Goal: Task Accomplishment & Management: Complete application form

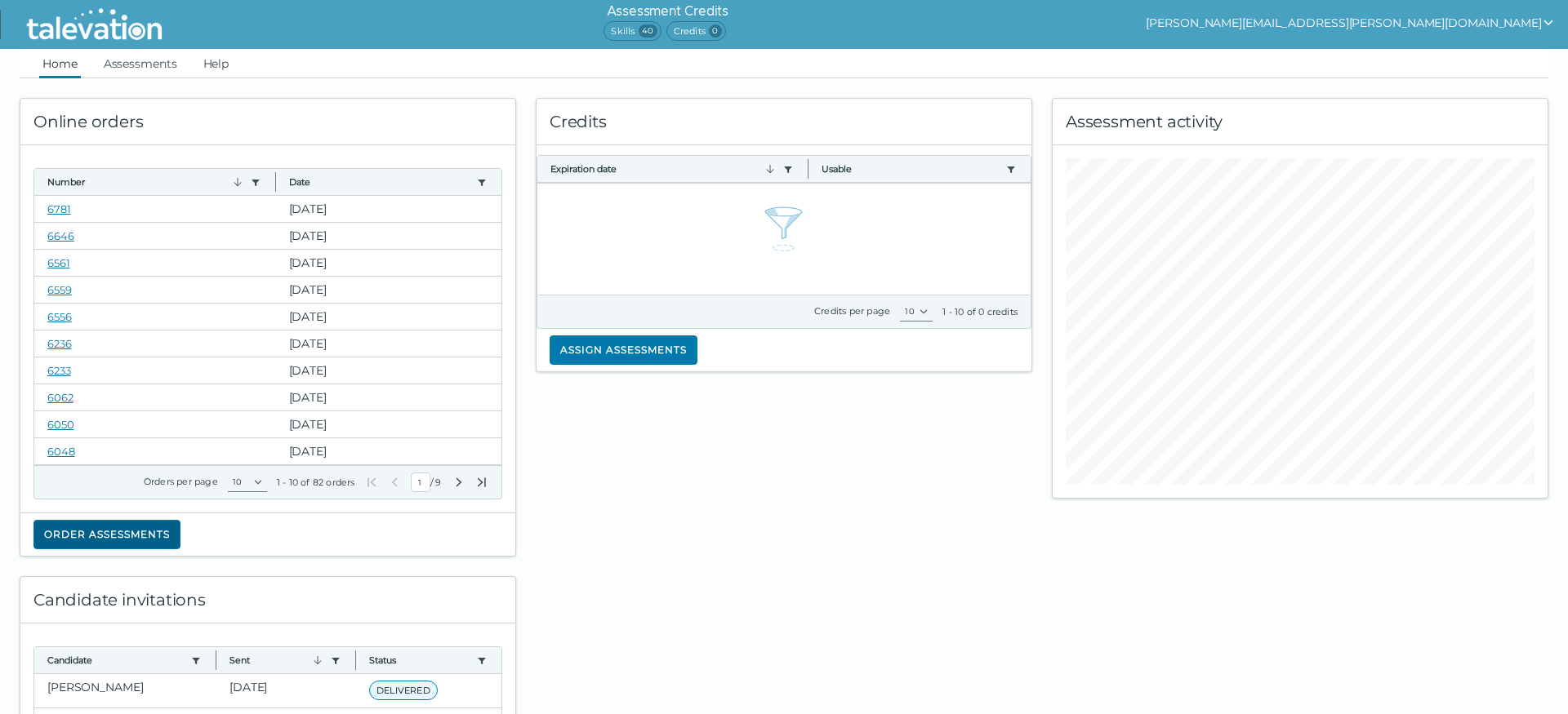
click at [110, 530] on button "Order assessments" at bounding box center [106, 534] width 147 height 29
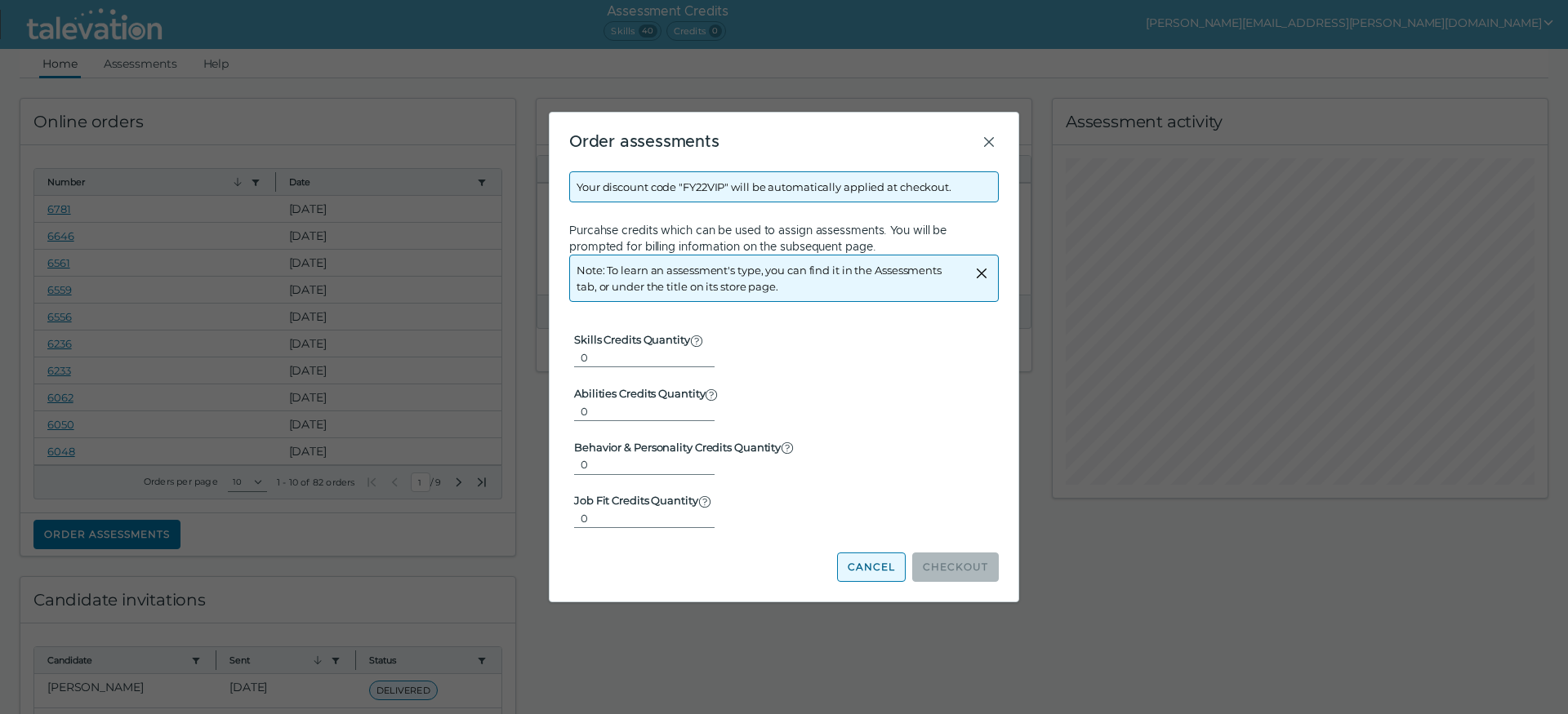
click at [884, 569] on button "Cancel" at bounding box center [871, 566] width 69 height 29
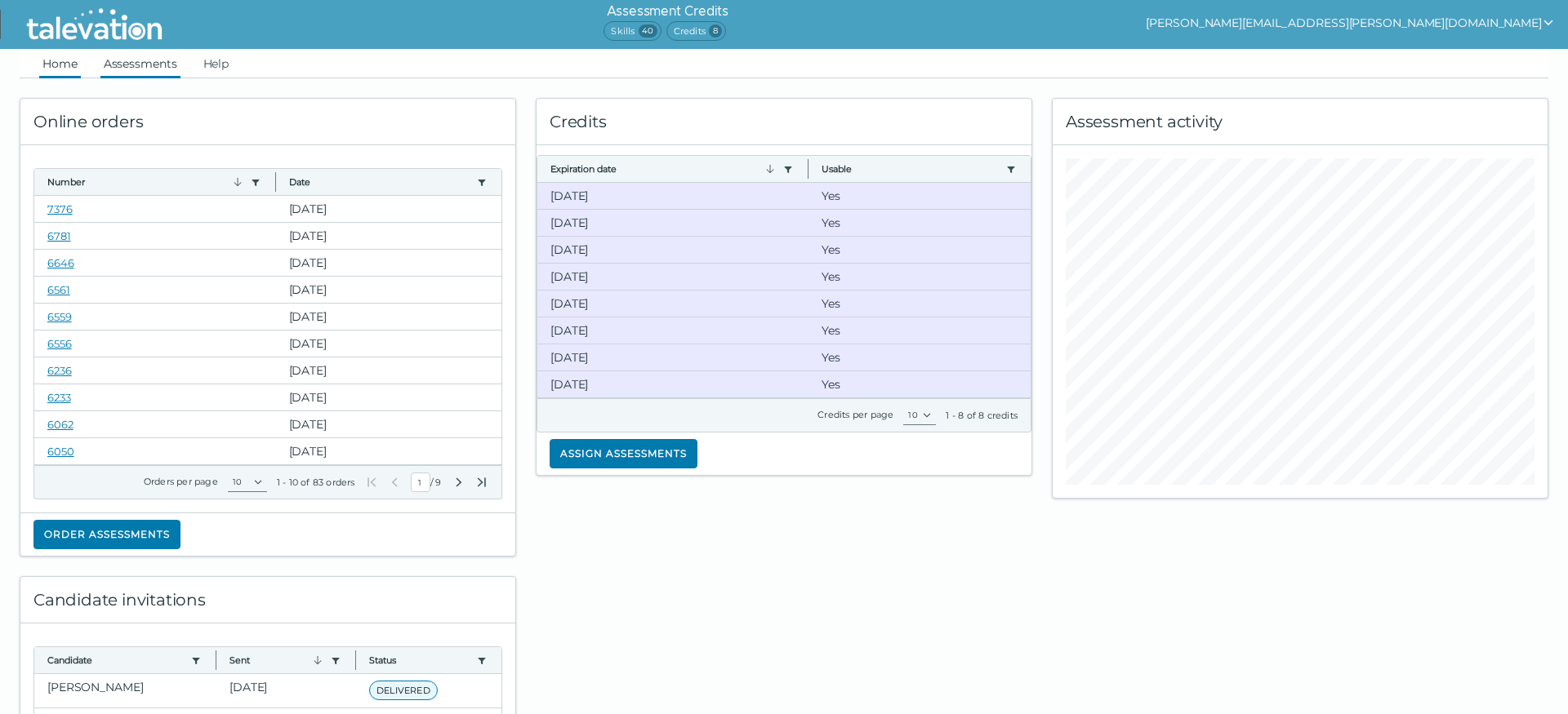
click at [162, 69] on link "Assessments" at bounding box center [140, 63] width 80 height 29
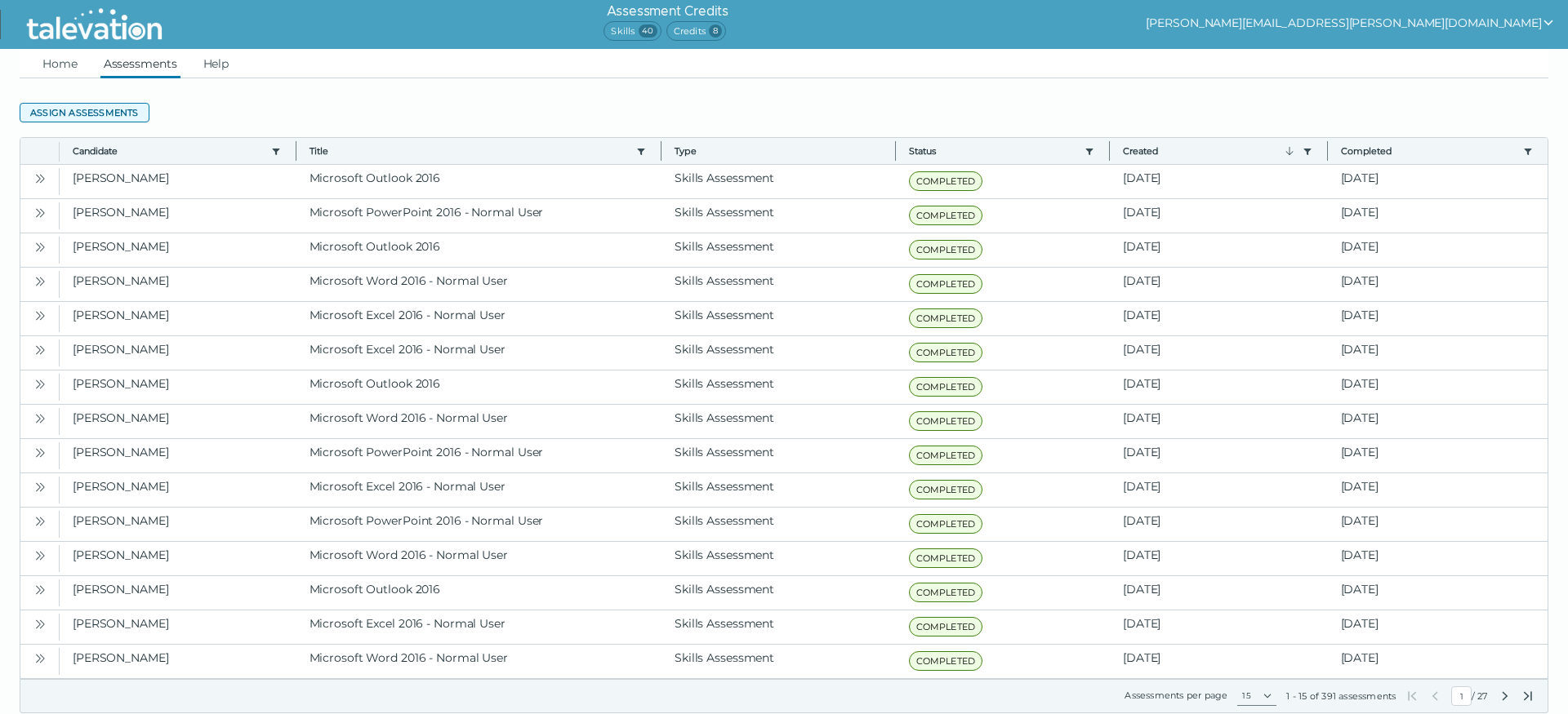
click at [128, 115] on button "Assign assessments" at bounding box center [85, 113] width 129 height 20
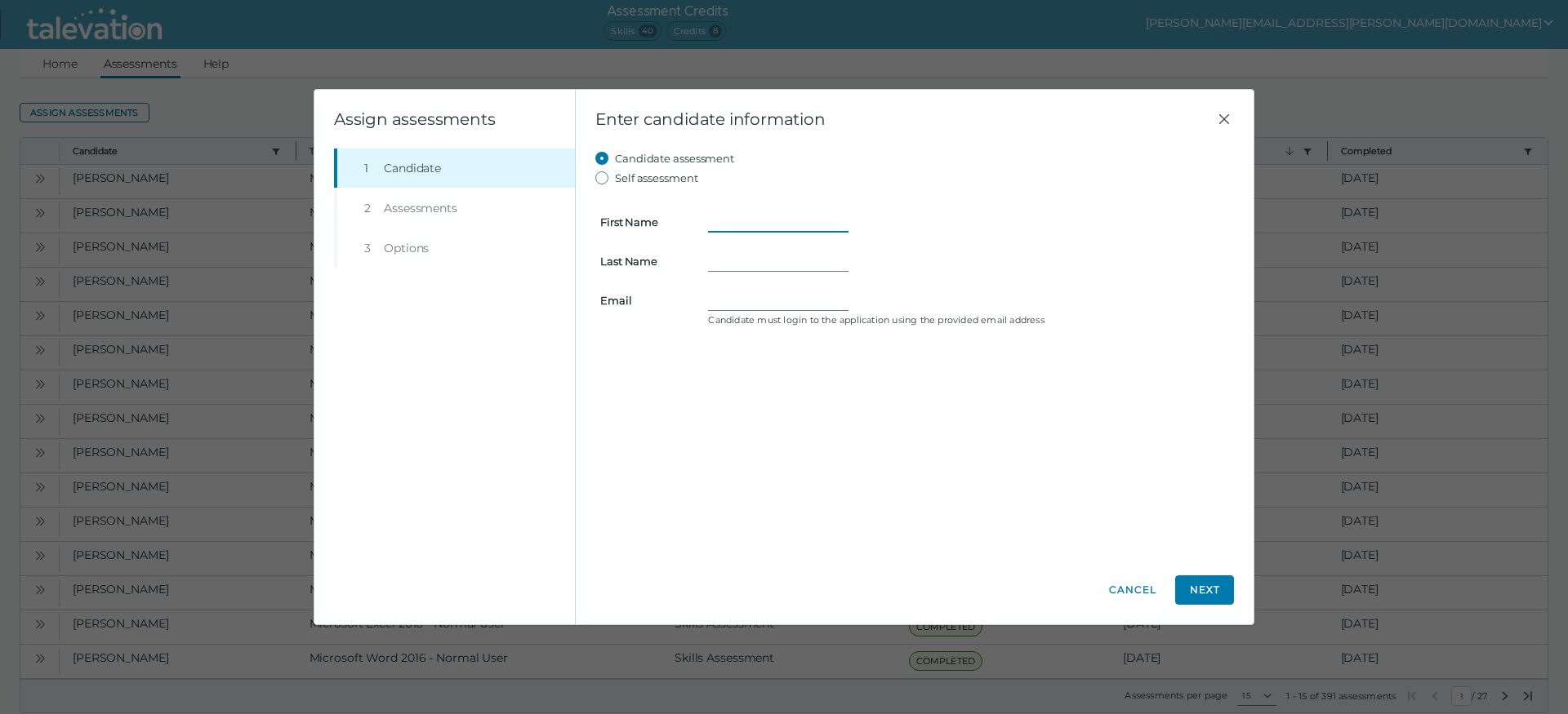
click at [757, 216] on input "First Name" at bounding box center [777, 222] width 140 height 20
type input "Tricia"
type input "Collins"
click at [833, 294] on input "Email" at bounding box center [777, 300] width 140 height 20
paste input "TriciaD. Collins <loscollins@gmail.com>"
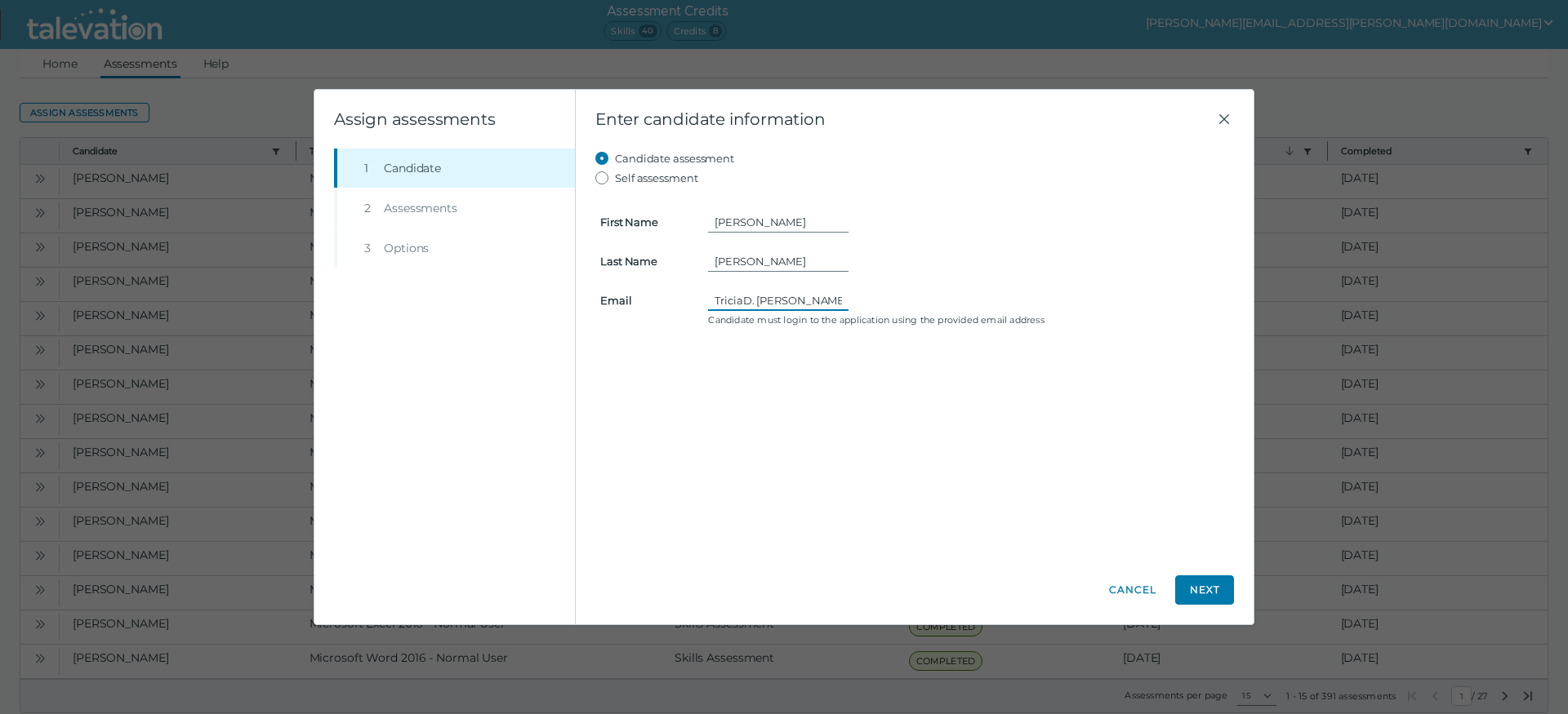
drag, startPoint x: 747, startPoint y: 300, endPoint x: 626, endPoint y: 309, distance: 121.3
click at [708, 309] on input "TriciaD. Collins <loscollins@gmail.com" at bounding box center [777, 300] width 140 height 20
type input "loscollins@gmail.com"
click at [1065, 274] on form "First Name Tricia Last Name Collins Email loscollins@gmail.com Candidate must l…" at bounding box center [915, 259] width 639 height 143
click at [1202, 587] on button "Next" at bounding box center [1204, 590] width 59 height 29
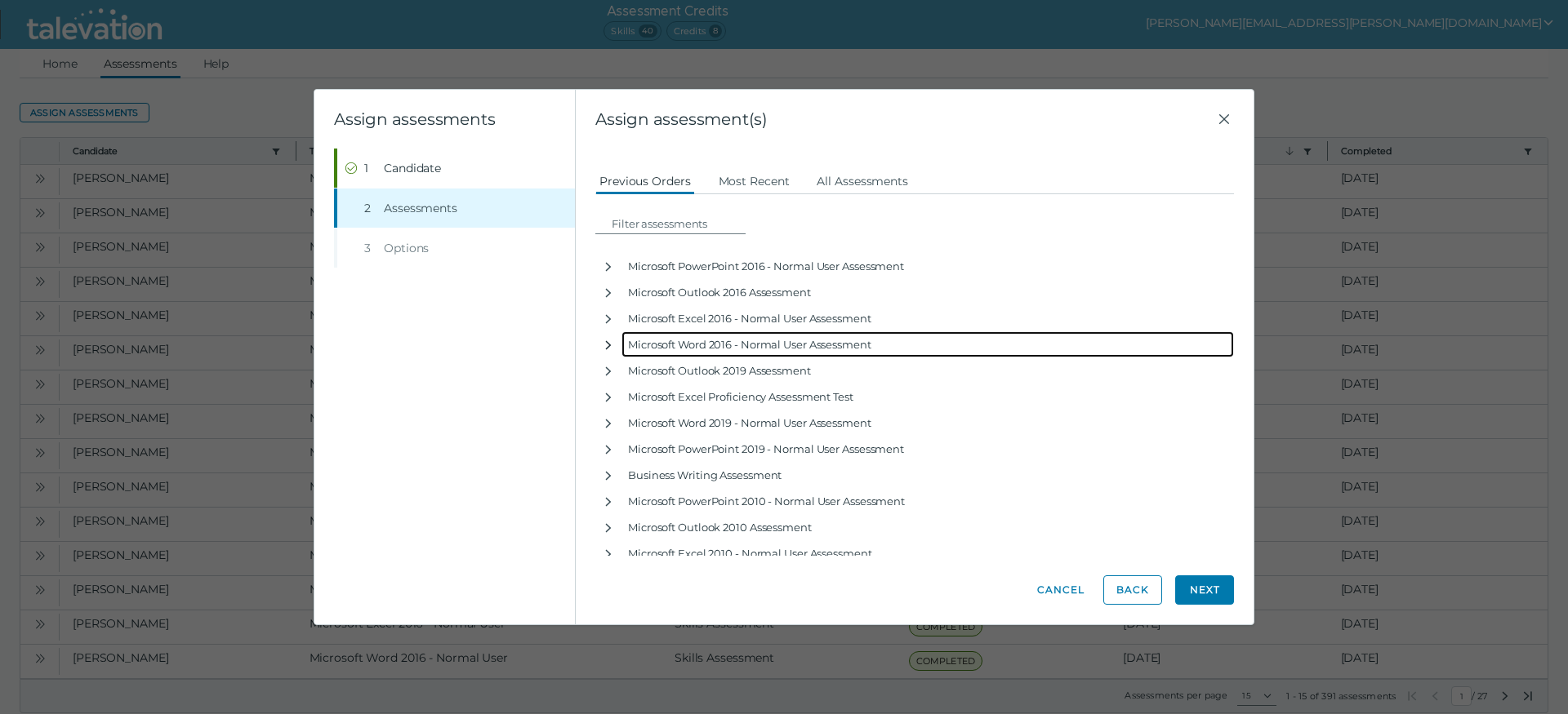
click at [608, 345] on icon "button" at bounding box center [608, 345] width 13 height 13
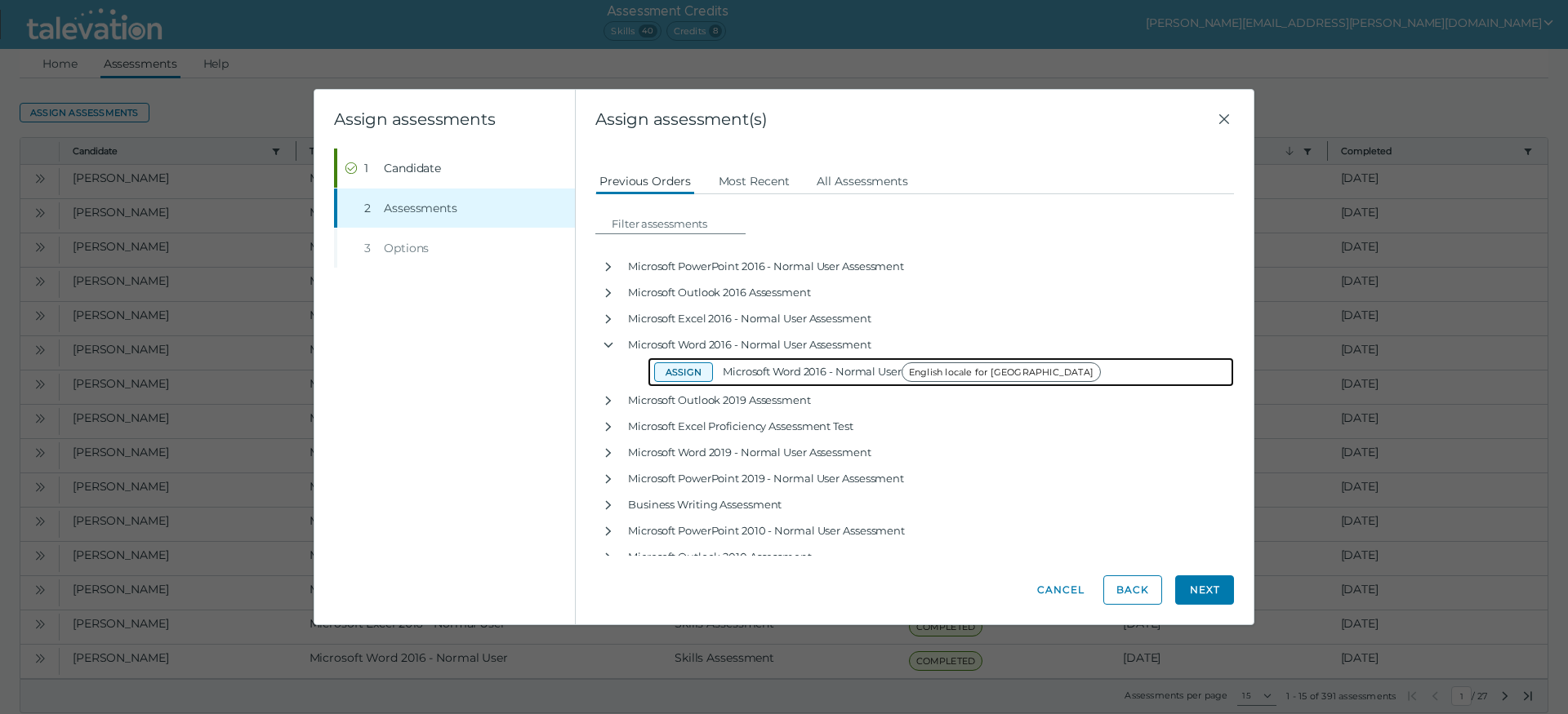
click at [674, 373] on button "Assign" at bounding box center [683, 372] width 59 height 20
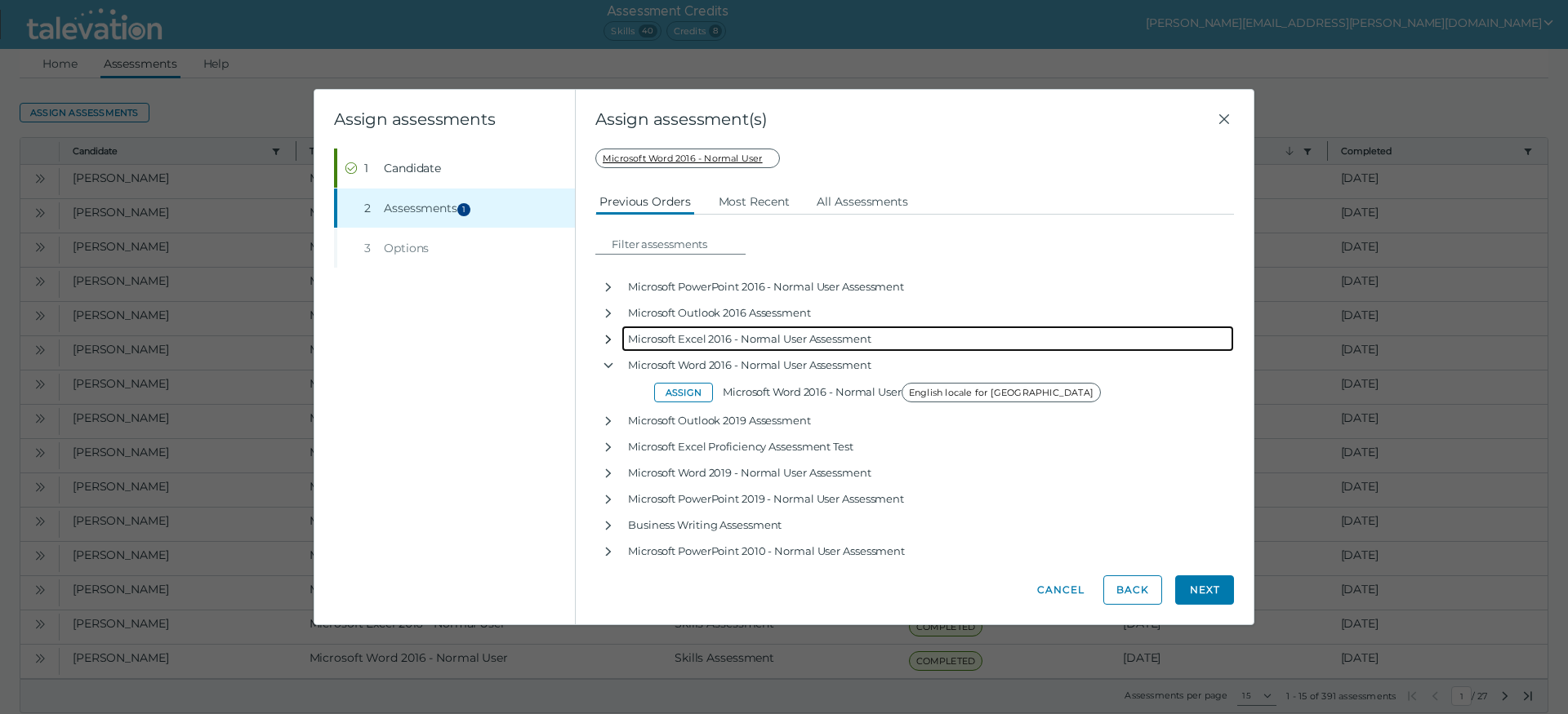
click at [610, 340] on icon "button" at bounding box center [608, 340] width 6 height 9
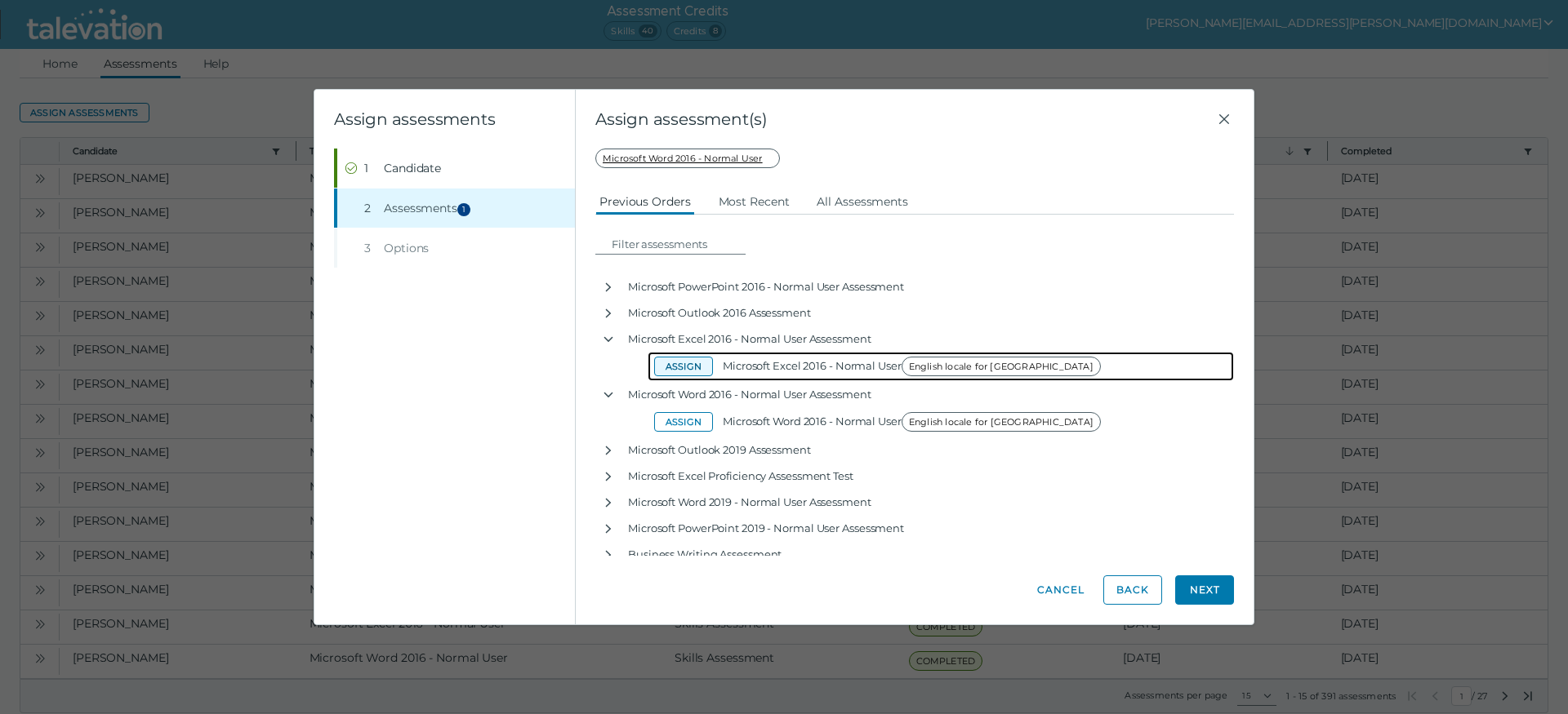
click at [674, 365] on button "Assign" at bounding box center [683, 367] width 59 height 20
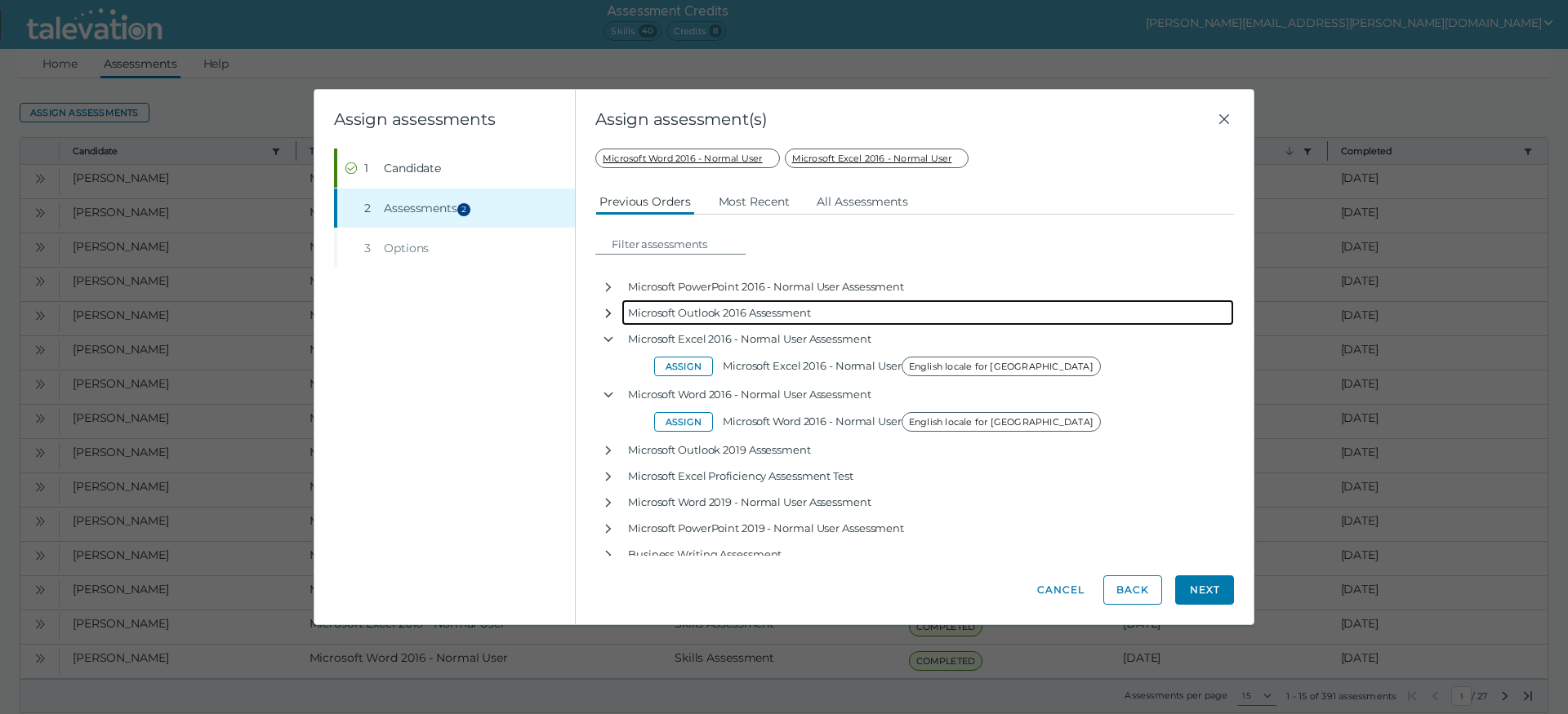
click at [606, 312] on icon "button" at bounding box center [608, 313] width 13 height 13
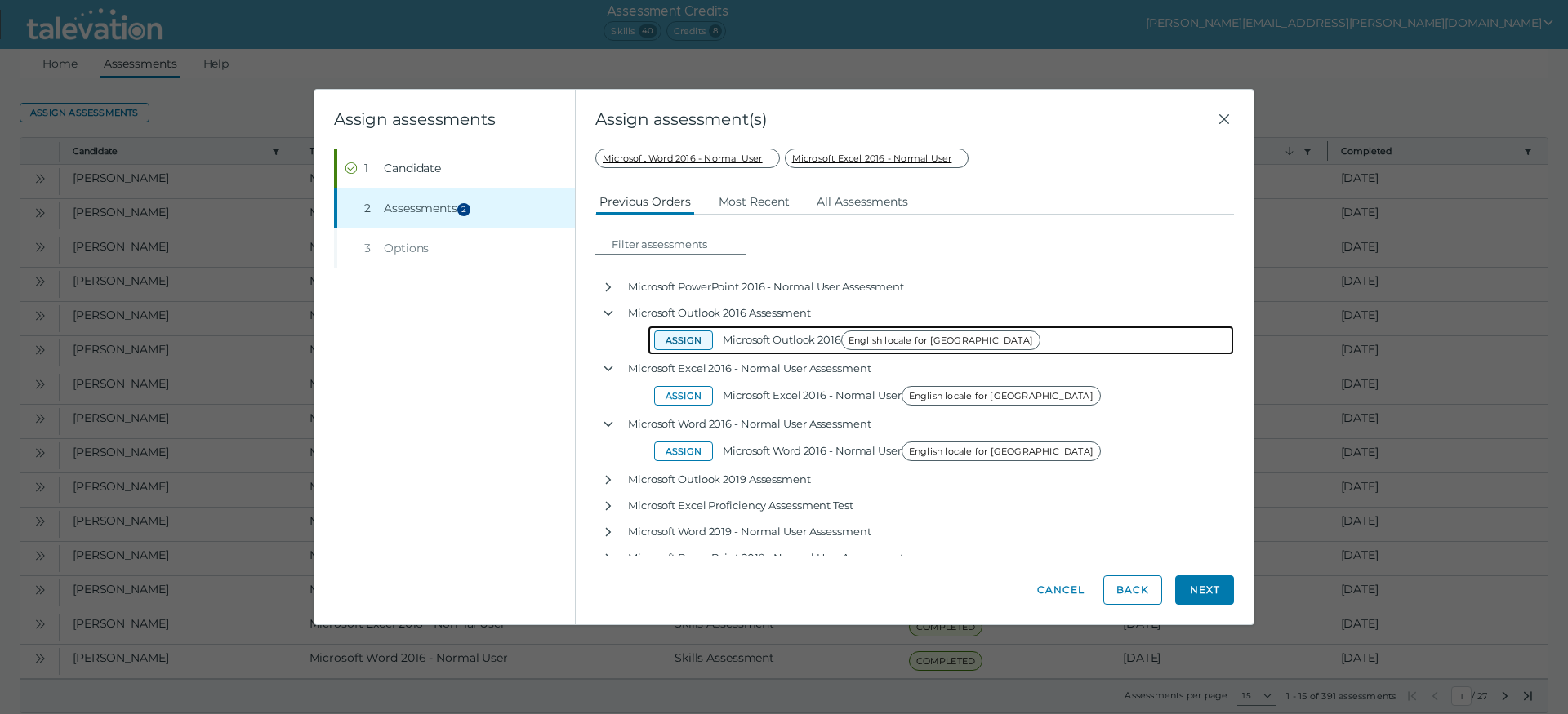
click at [688, 340] on button "Assign" at bounding box center [683, 341] width 59 height 20
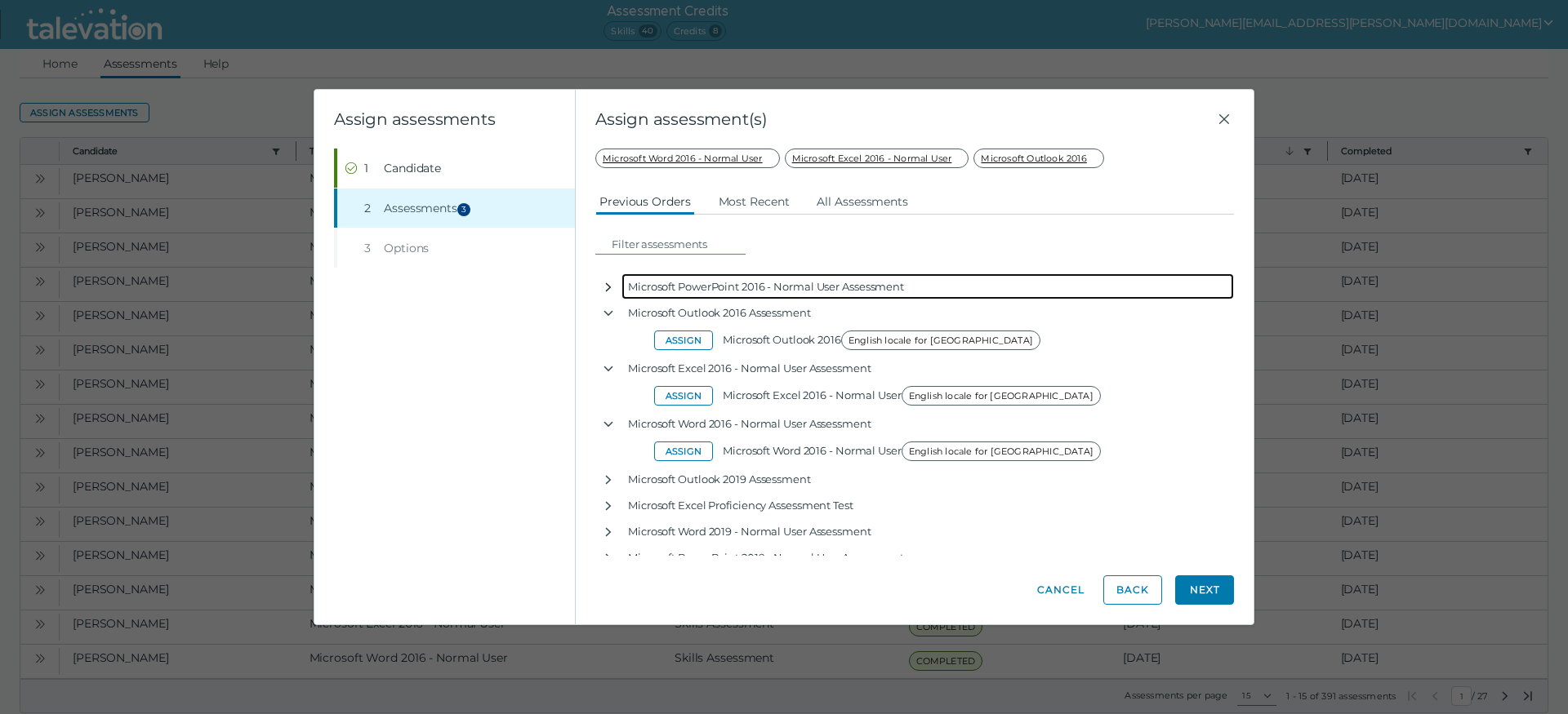
click at [609, 286] on icon "button" at bounding box center [608, 288] width 13 height 13
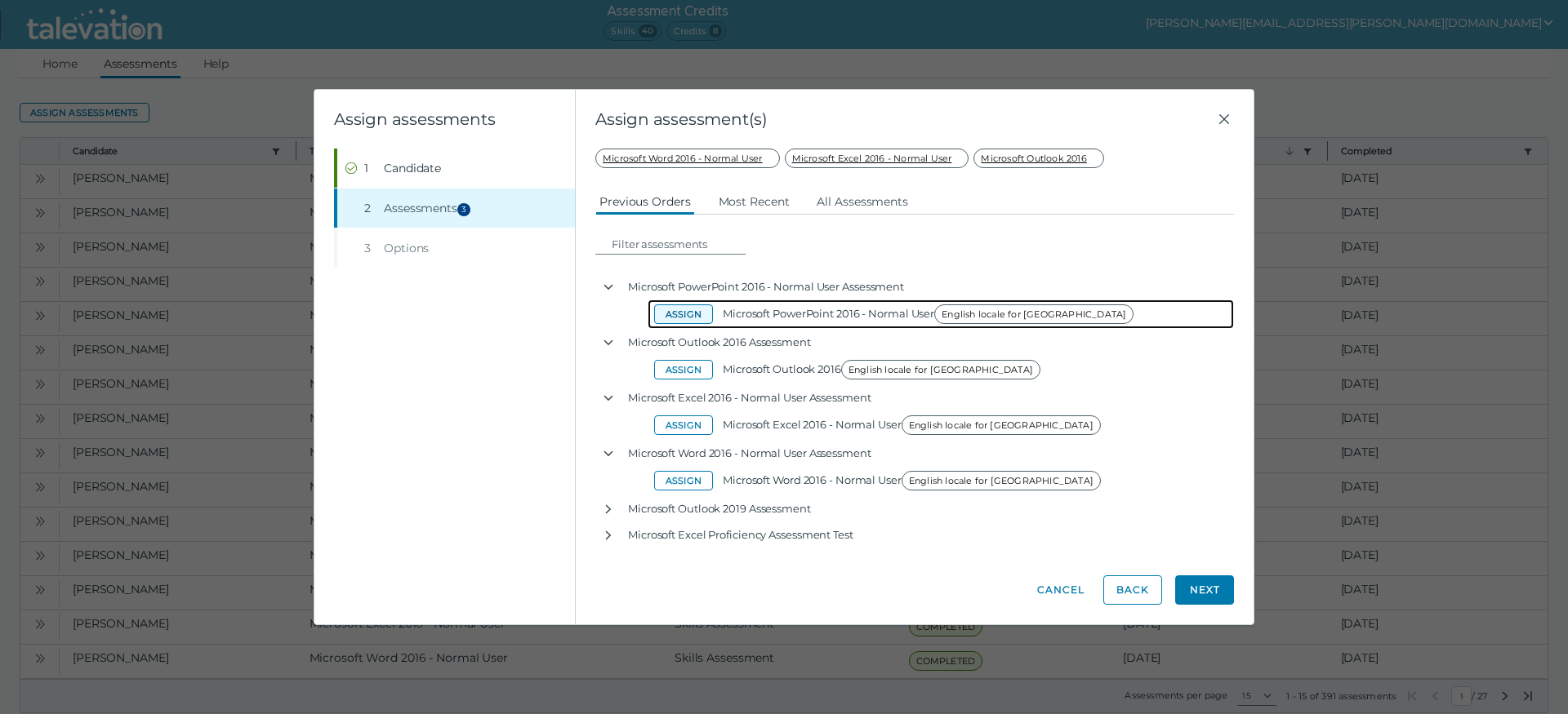
click at [694, 316] on button "Assign" at bounding box center [683, 314] width 59 height 20
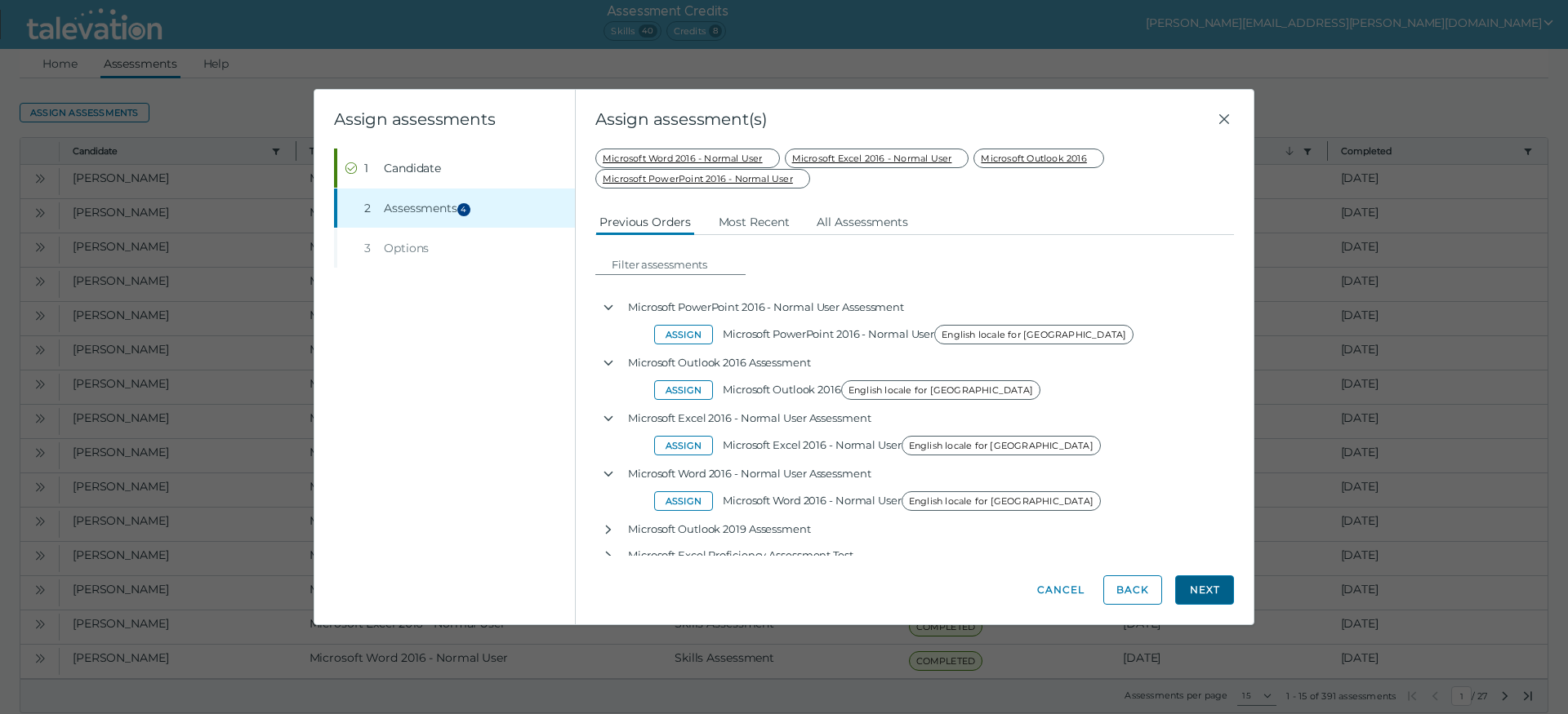
click at [1207, 590] on button "Next" at bounding box center [1204, 590] width 59 height 29
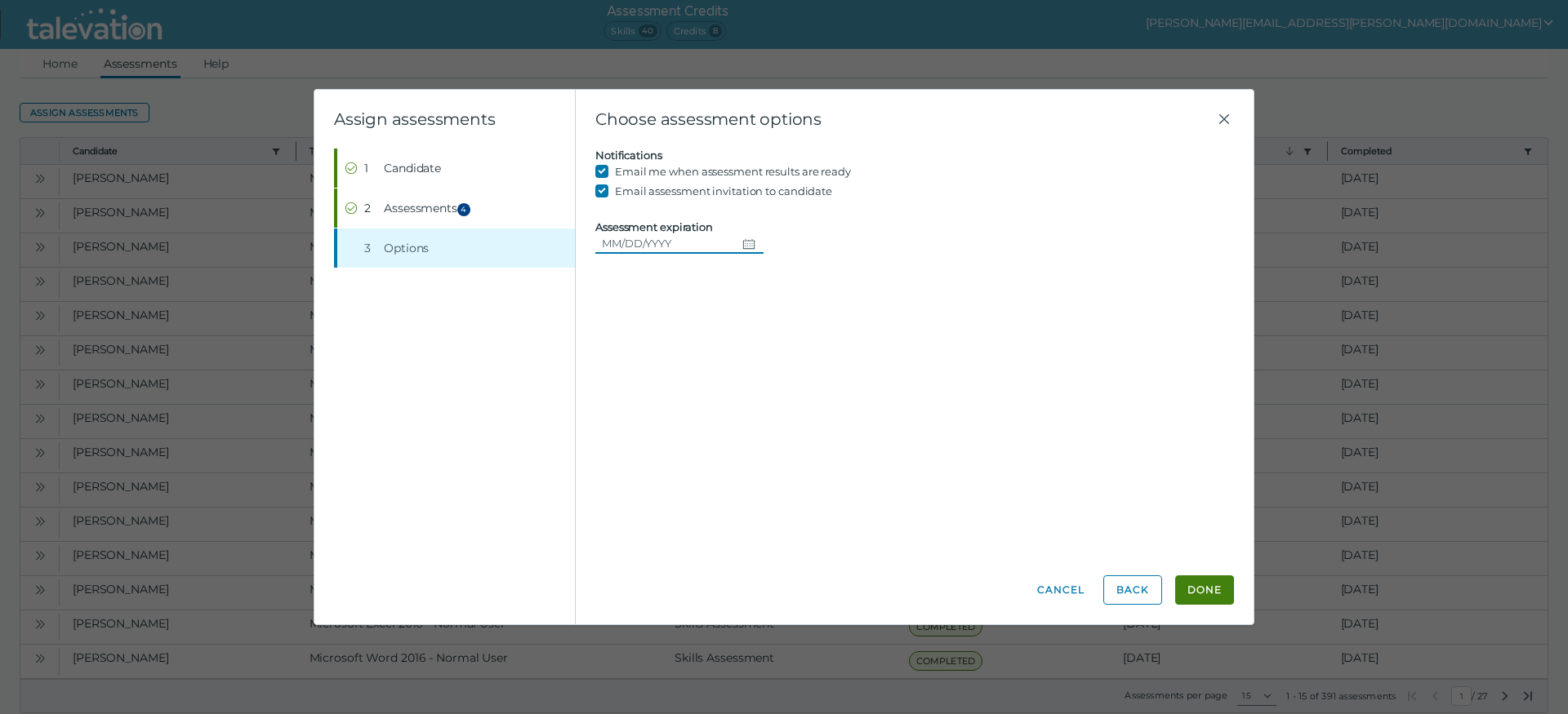
click at [688, 241] on input "Assessment expiration" at bounding box center [665, 244] width 140 height 20
click at [755, 242] on icon "Choose date" at bounding box center [749, 244] width 13 height 13
click at [800, 290] on icon "Next month" at bounding box center [801, 289] width 15 height 15
click at [652, 377] on button "6" at bounding box center [653, 376] width 29 height 29
click at [836, 327] on div "Candidate assessment Self assessment First Name Tricia Last Name Collins Email …" at bounding box center [915, 352] width 639 height 406
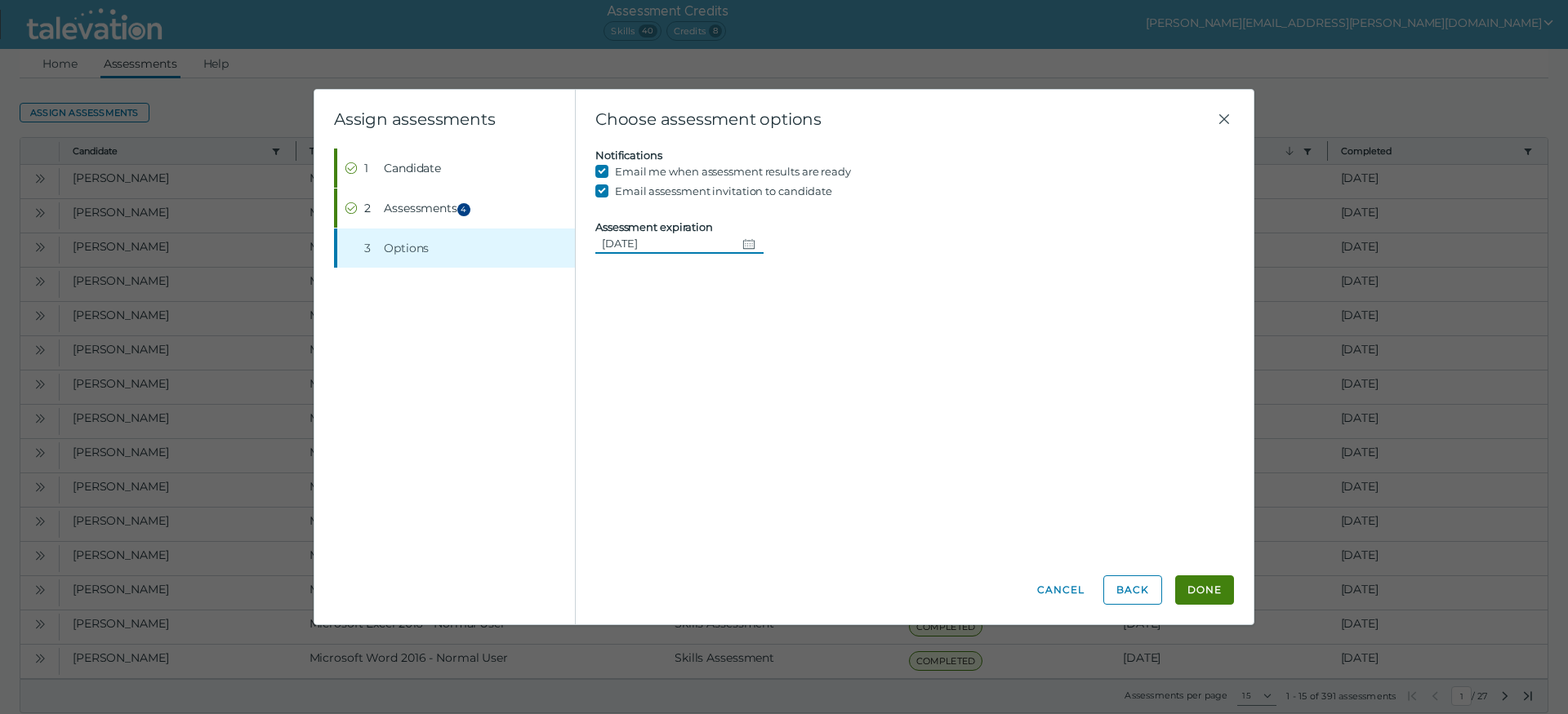
click at [755, 246] on icon "Change date, 10/06/2025" at bounding box center [749, 244] width 13 height 13
click at [684, 375] on button "7" at bounding box center [682, 376] width 29 height 29
type input "10/07/2025"
click at [1004, 333] on div "Candidate assessment Self assessment First Name Tricia Last Name Collins Email …" at bounding box center [915, 352] width 639 height 406
click at [1203, 583] on button "Done" at bounding box center [1204, 590] width 59 height 29
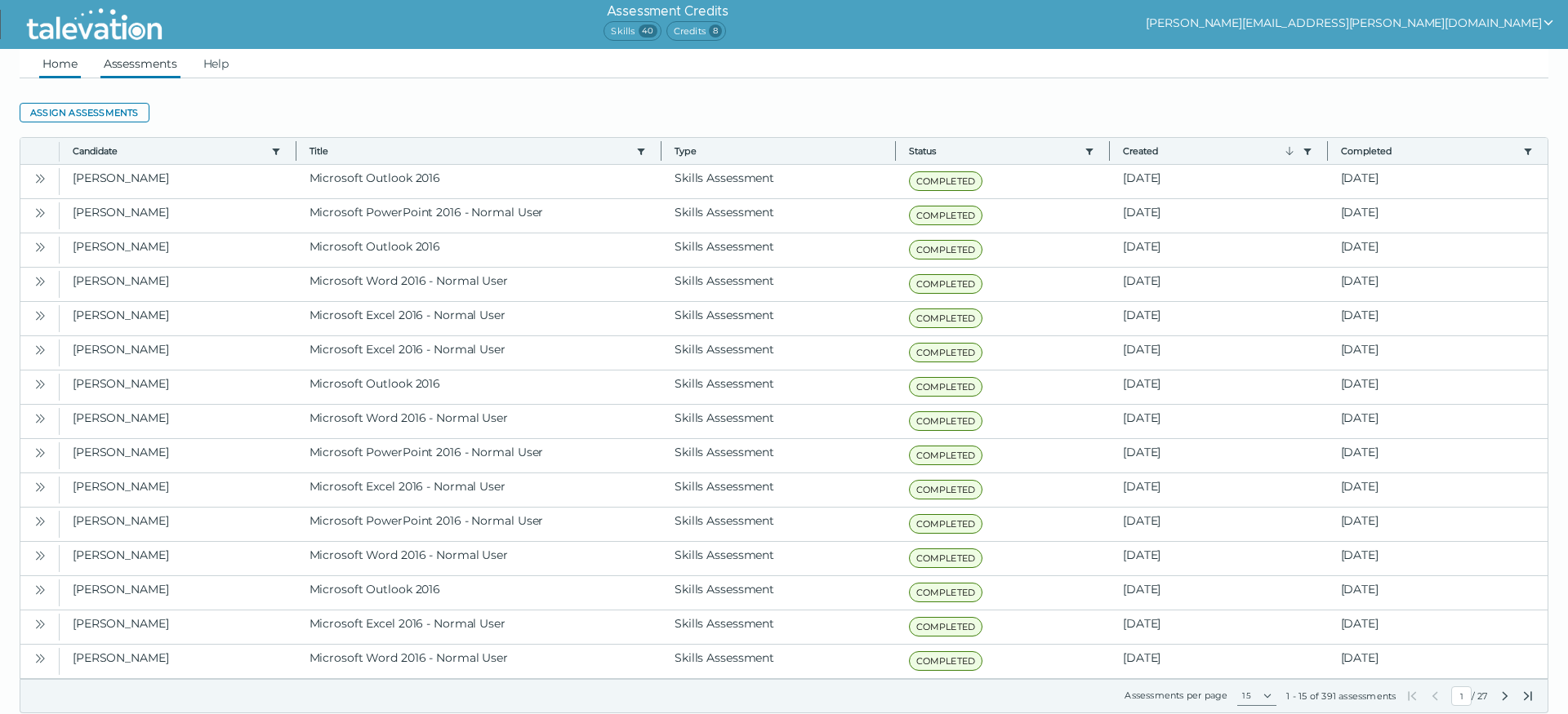
click at [61, 64] on link "Home" at bounding box center [60, 63] width 41 height 29
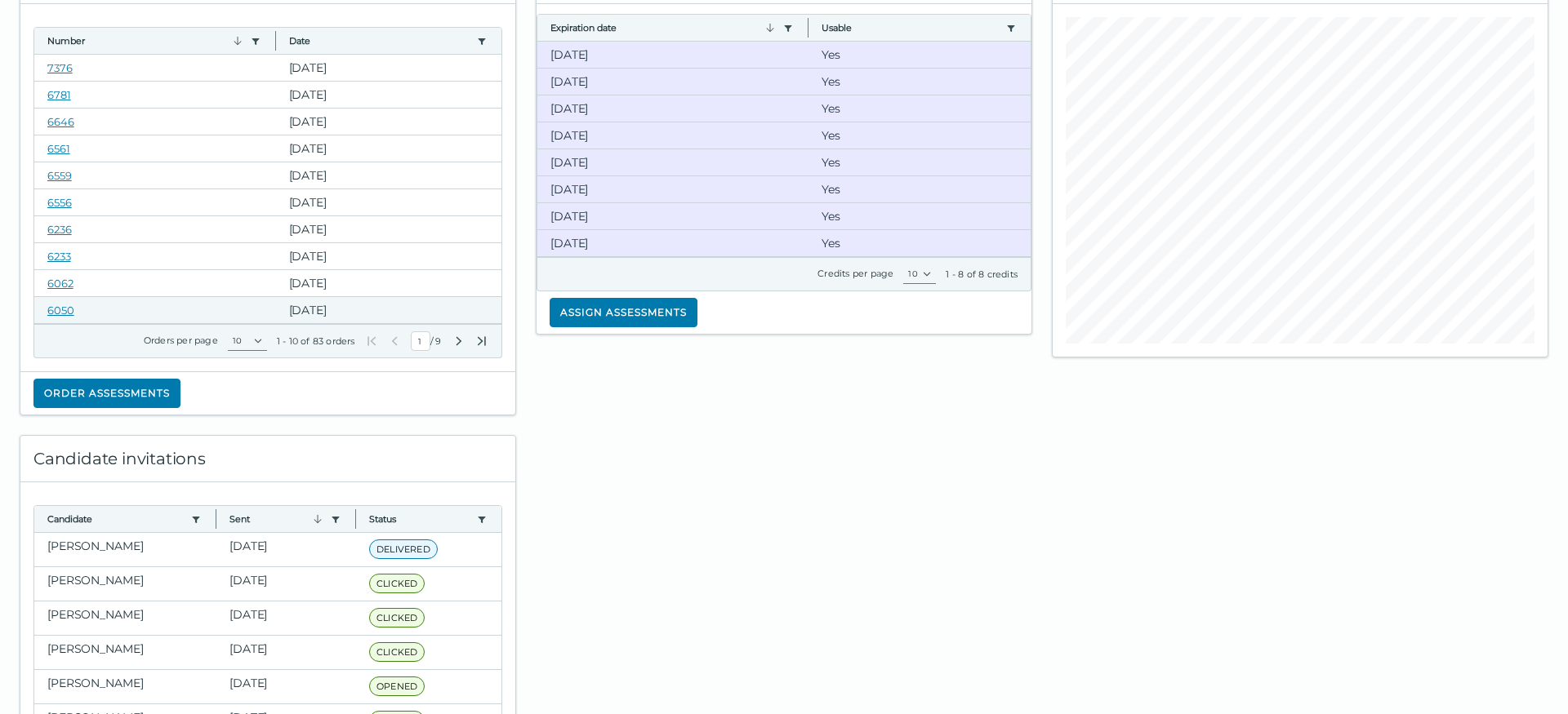
scroll to position [167, 0]
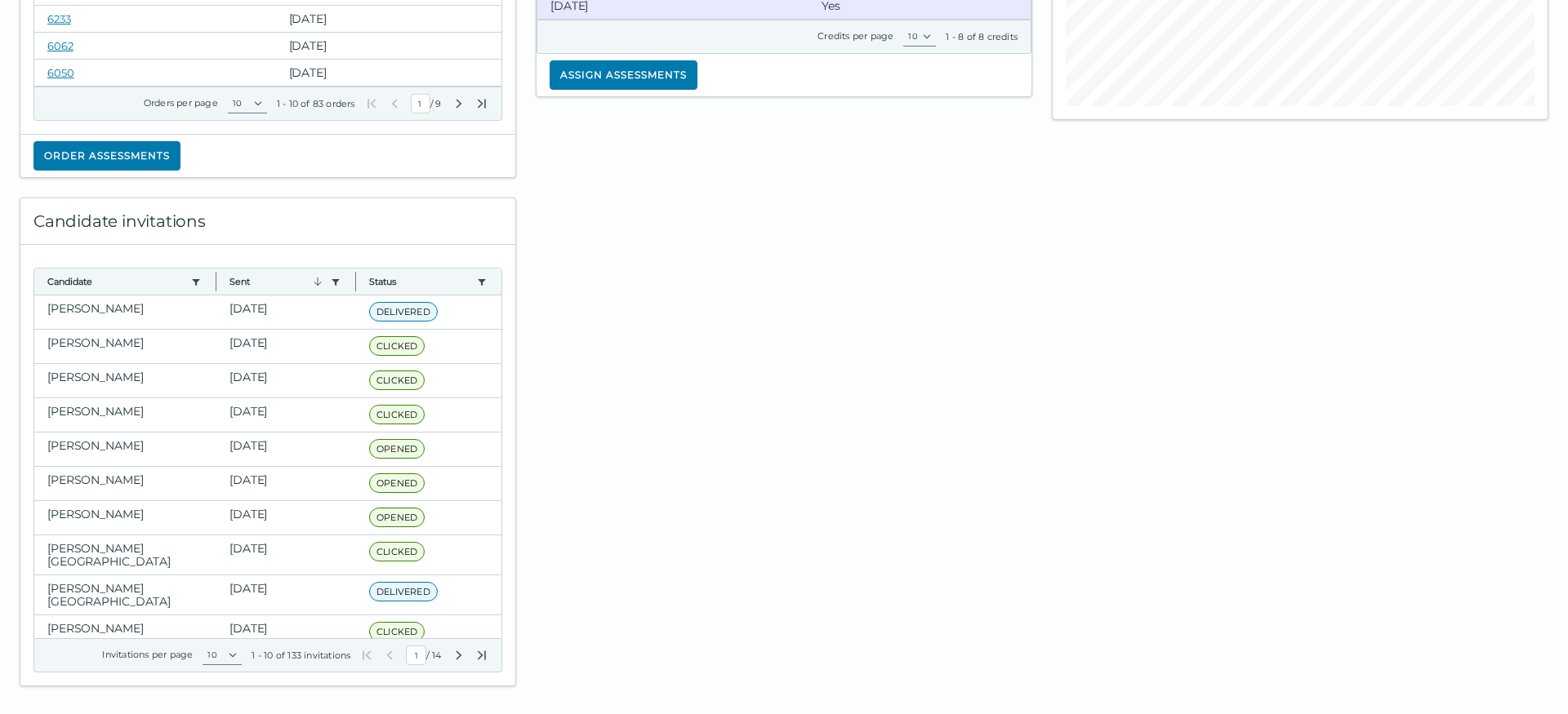
scroll to position [390, 0]
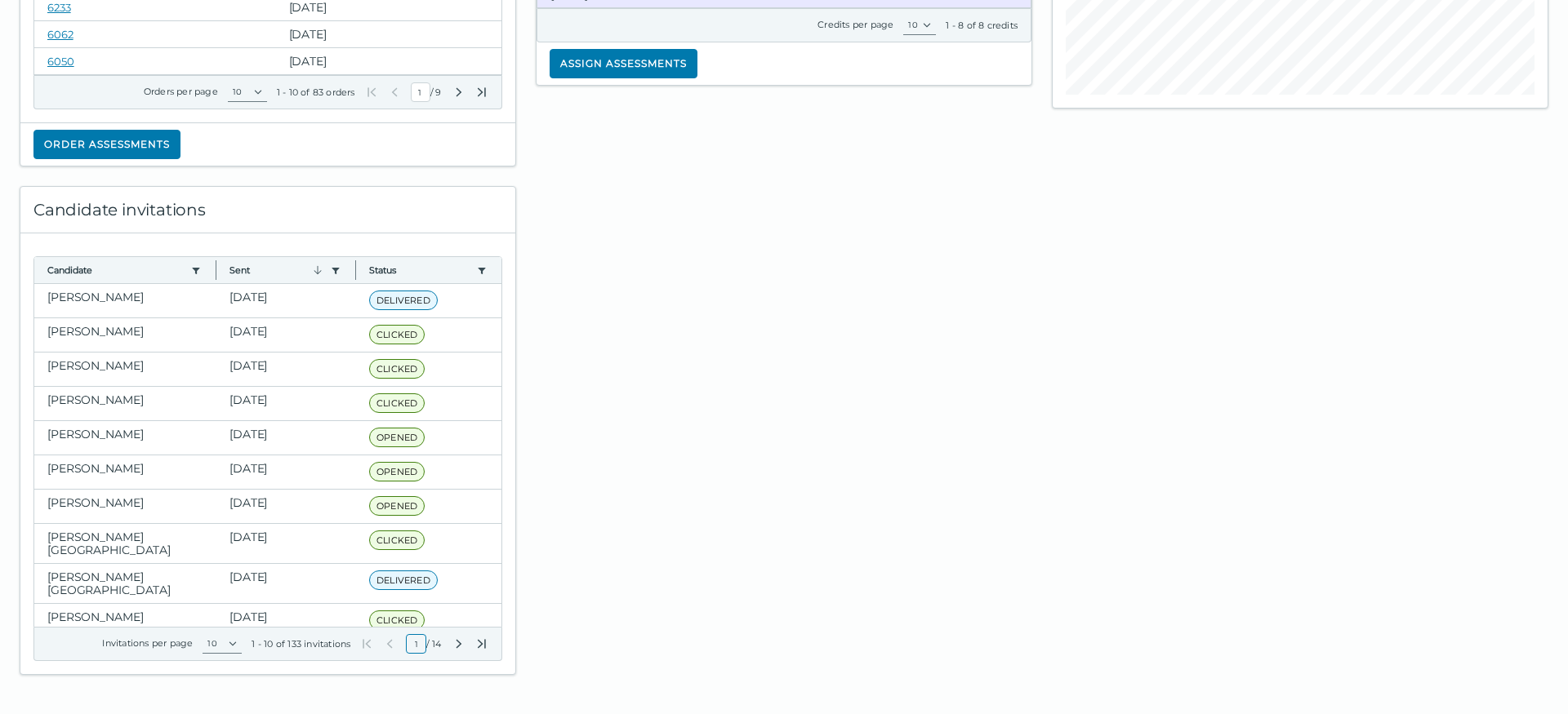
click at [408, 647] on input "1" at bounding box center [416, 644] width 21 height 20
click at [202, 634] on select "10 20 50 100" at bounding box center [222, 644] width 39 height 20
click at [224, 645] on select "10 20 50 100" at bounding box center [222, 644] width 39 height 20
click at [649, 425] on div at bounding box center [784, 420] width 516 height 508
click at [191, 268] on icon "button" at bounding box center [196, 271] width 13 height 13
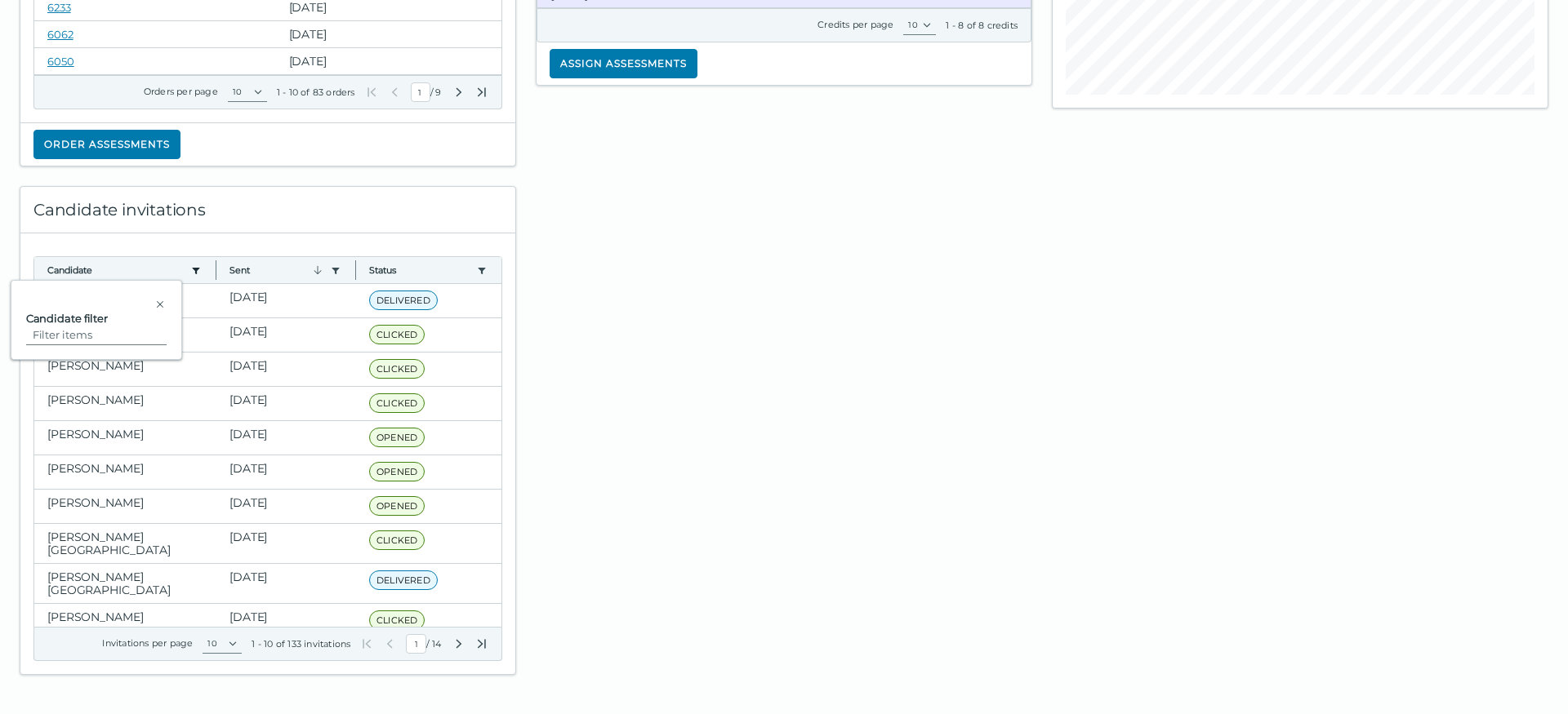
click at [192, 268] on icon "candidate filter" at bounding box center [196, 271] width 13 height 13
click at [797, 401] on div at bounding box center [784, 420] width 516 height 508
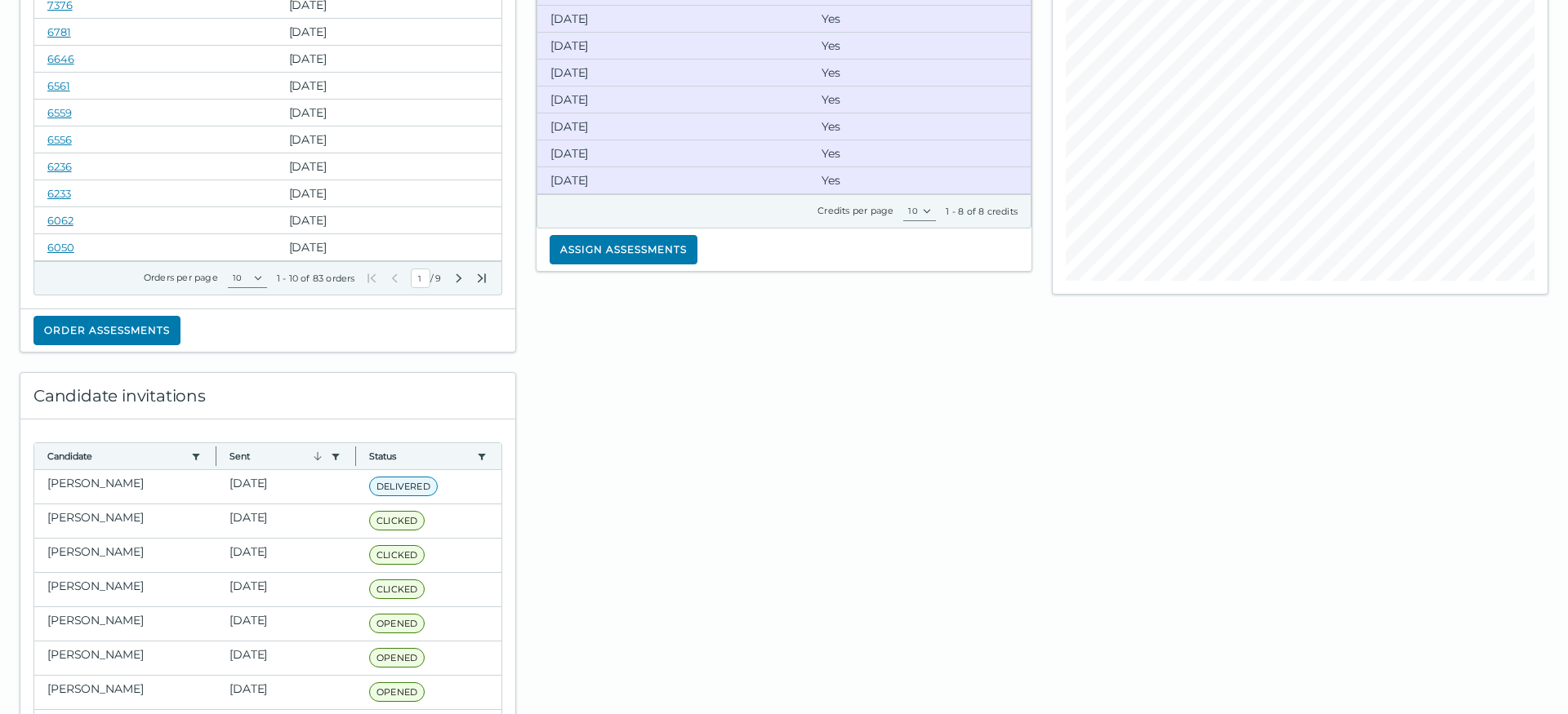
scroll to position [0, 0]
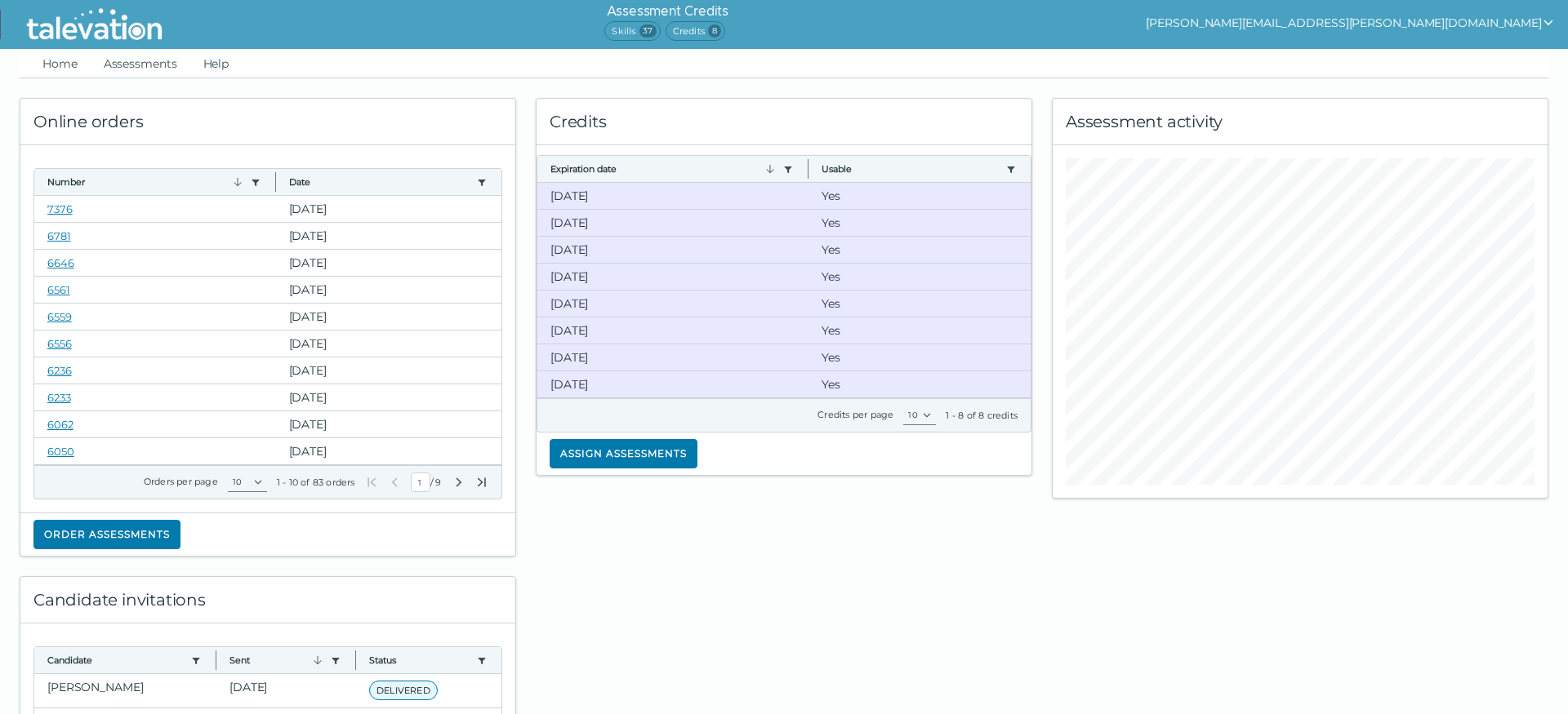
click at [163, 64] on link "Assessments" at bounding box center [140, 63] width 80 height 29
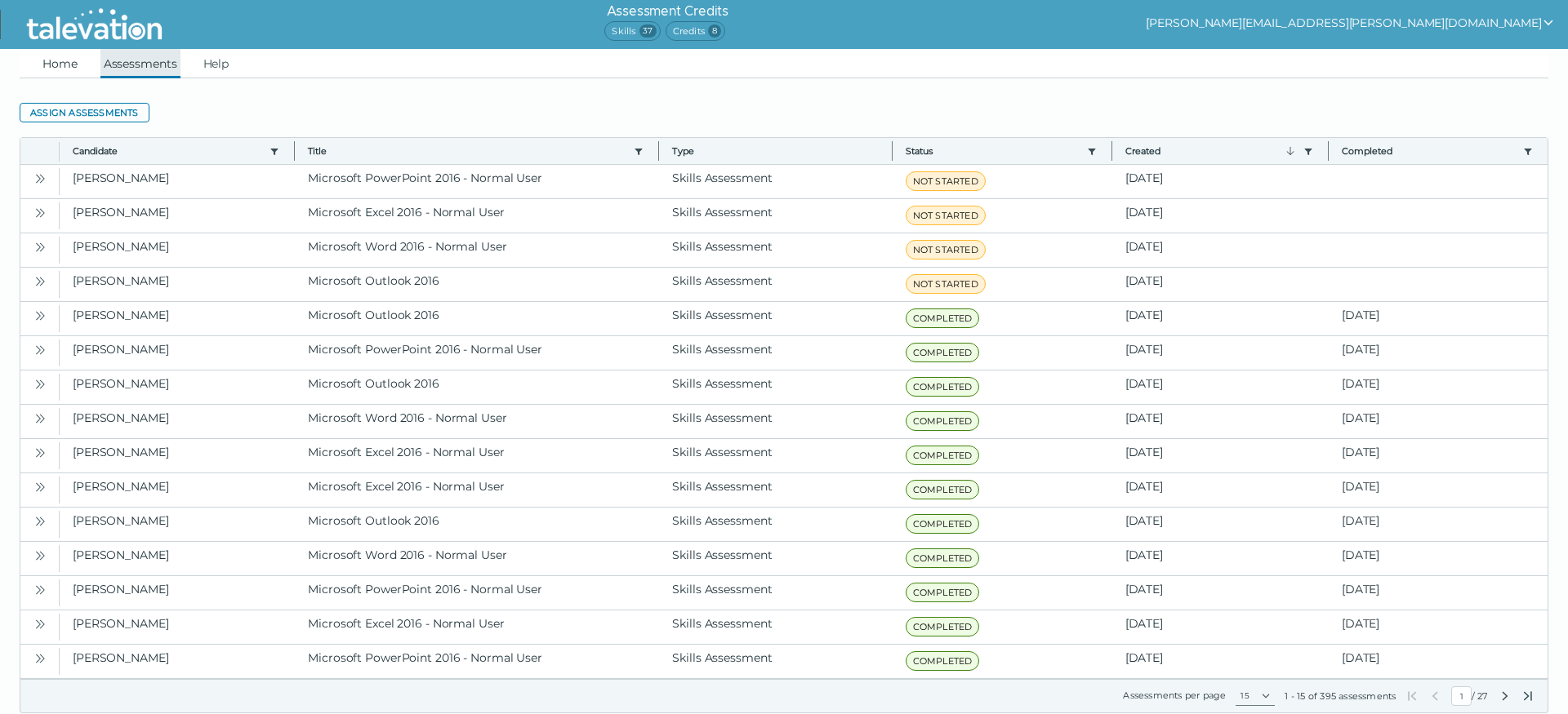
drag, startPoint x: 65, startPoint y: 62, endPoint x: 114, endPoint y: 60, distance: 49.0
click at [66, 62] on link "Home" at bounding box center [60, 63] width 41 height 29
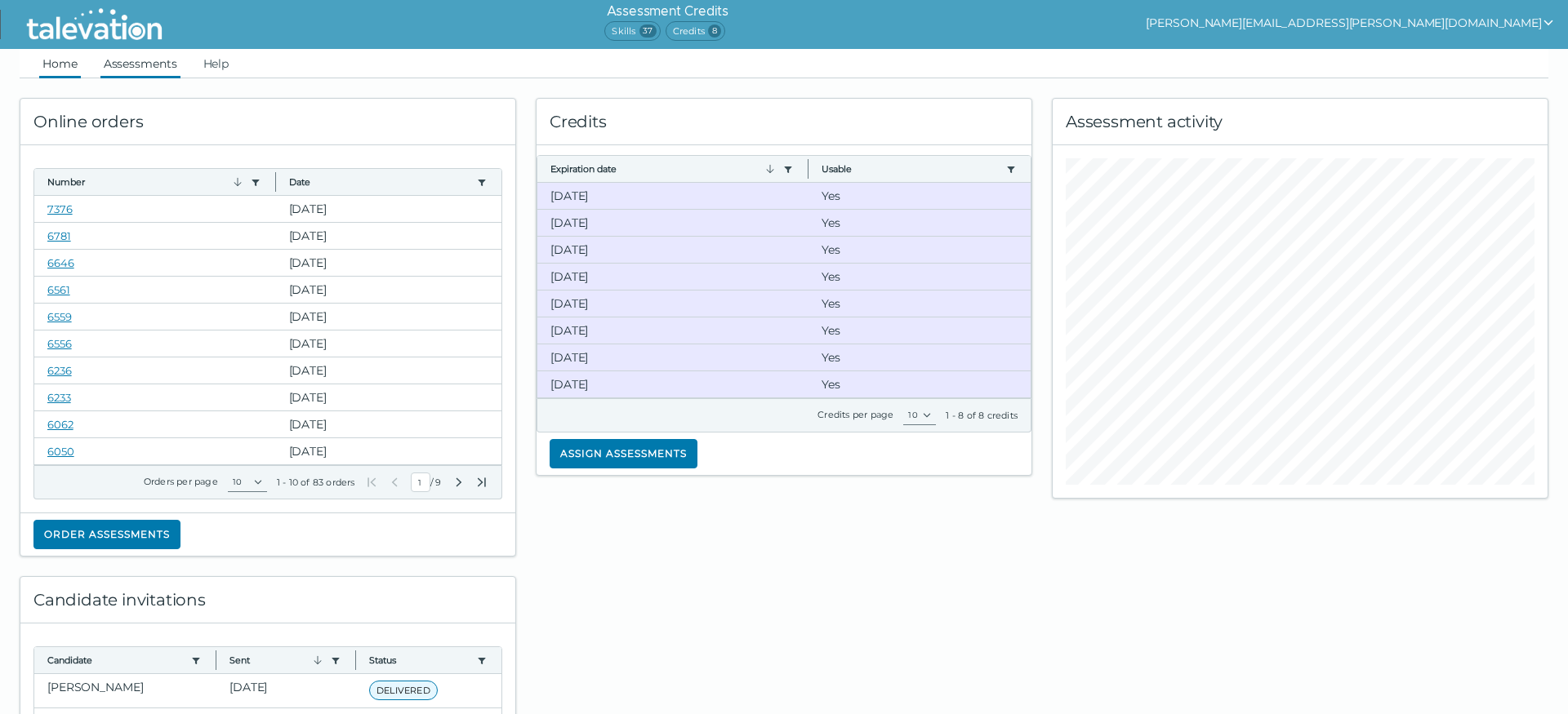
click at [153, 66] on link "Assessments" at bounding box center [140, 63] width 80 height 29
